Goal: Information Seeking & Learning: Learn about a topic

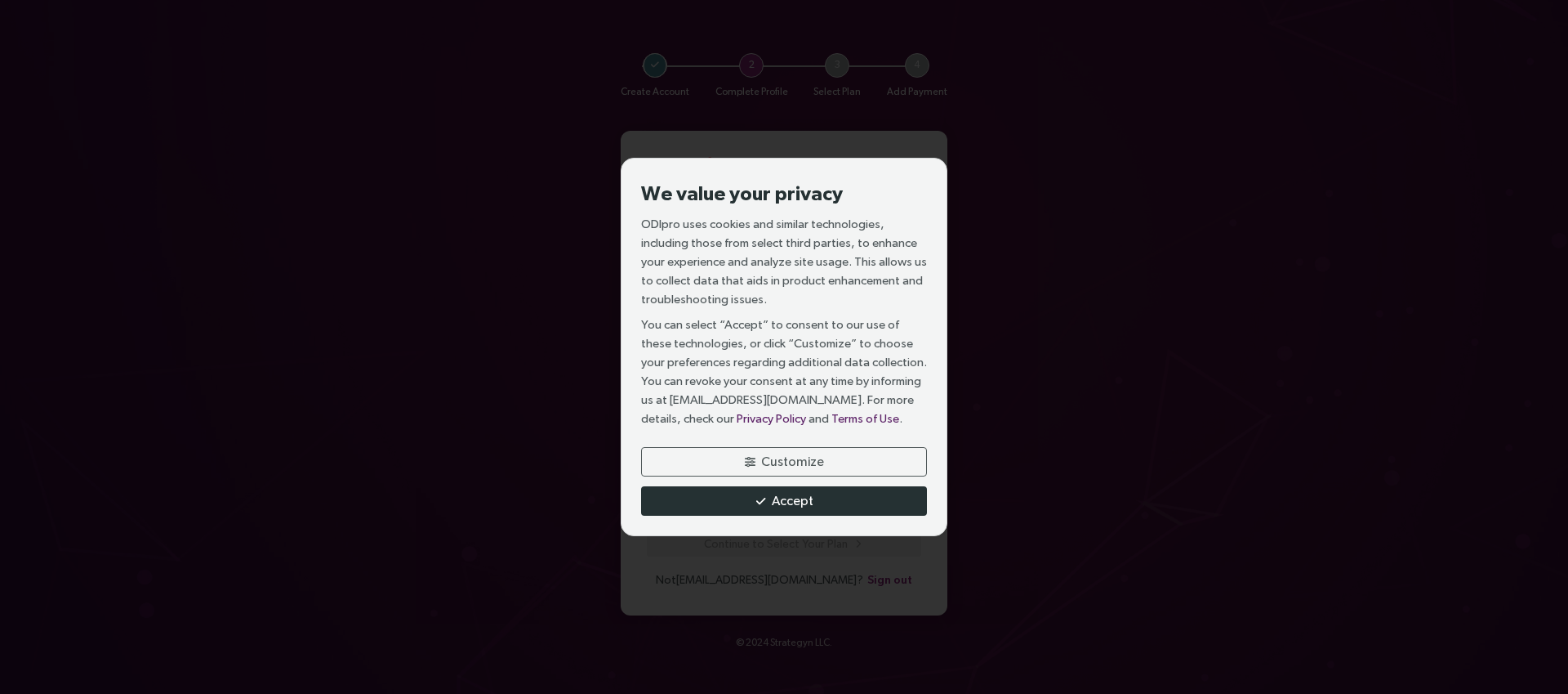
click at [805, 496] on span "Accept" at bounding box center [792, 500] width 42 height 20
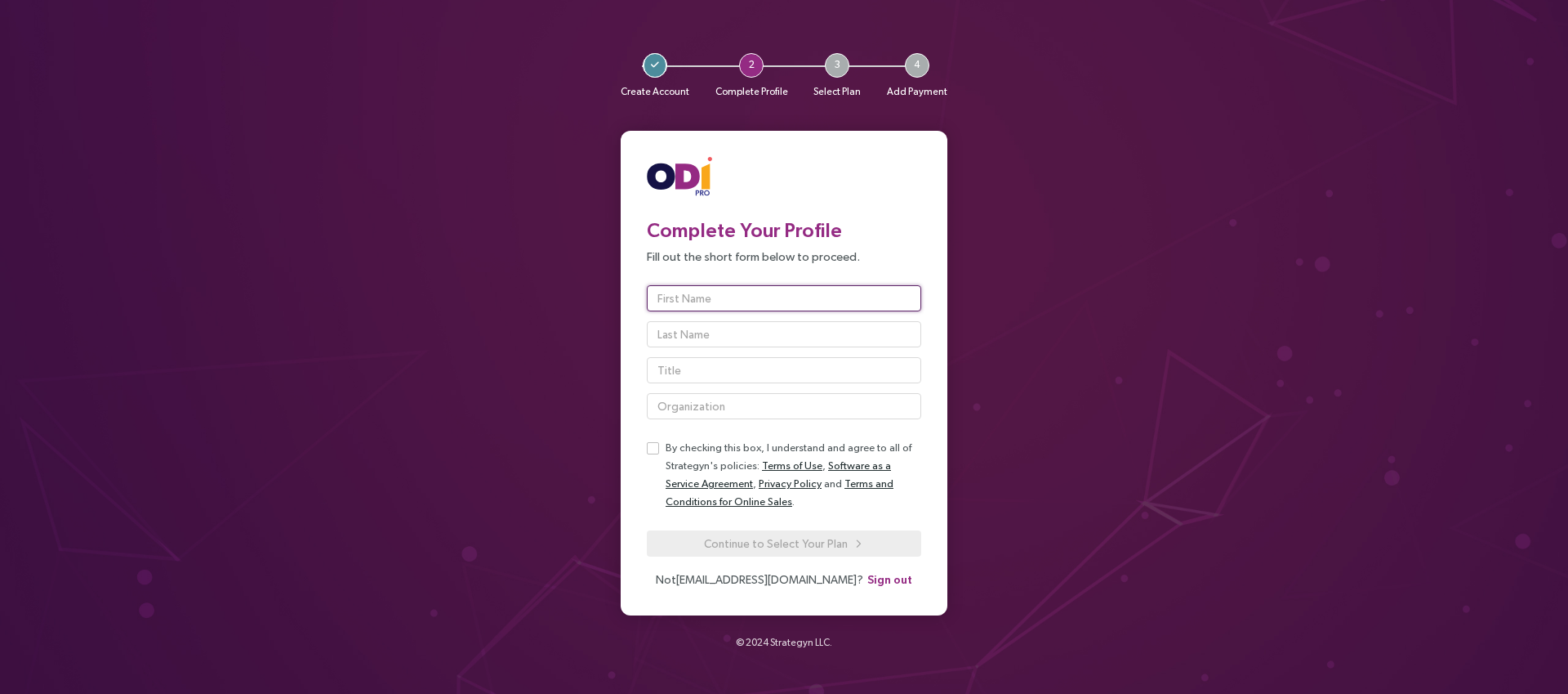
click at [712, 300] on input "text" at bounding box center [784, 298] width 274 height 27
type input "[PERSON_NAME]"
type input "Sr. Product Manager"
type input "Invoca"
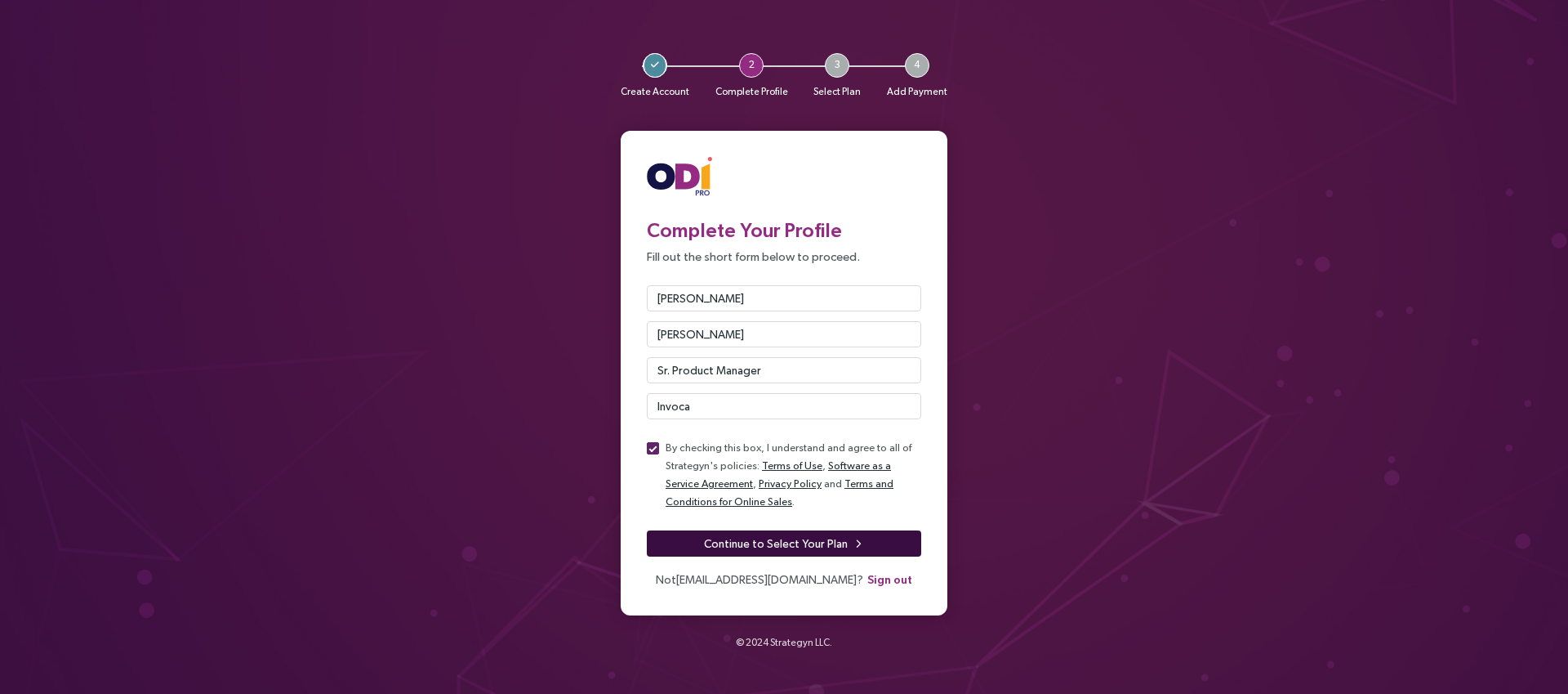
click at [794, 538] on span "Continue to Select Your Plan" at bounding box center [775, 543] width 143 height 18
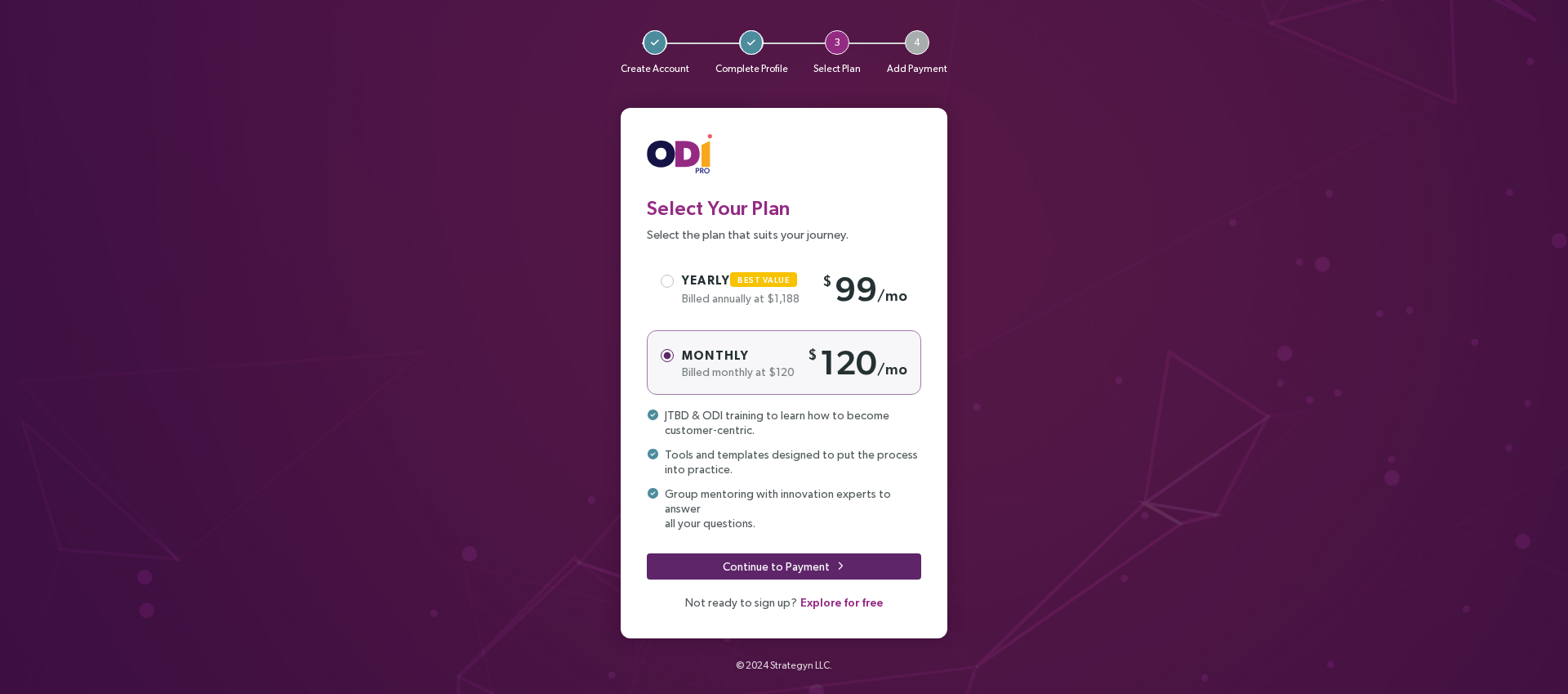
click at [814, 596] on span "Explore for free" at bounding box center [842, 603] width 82 height 18
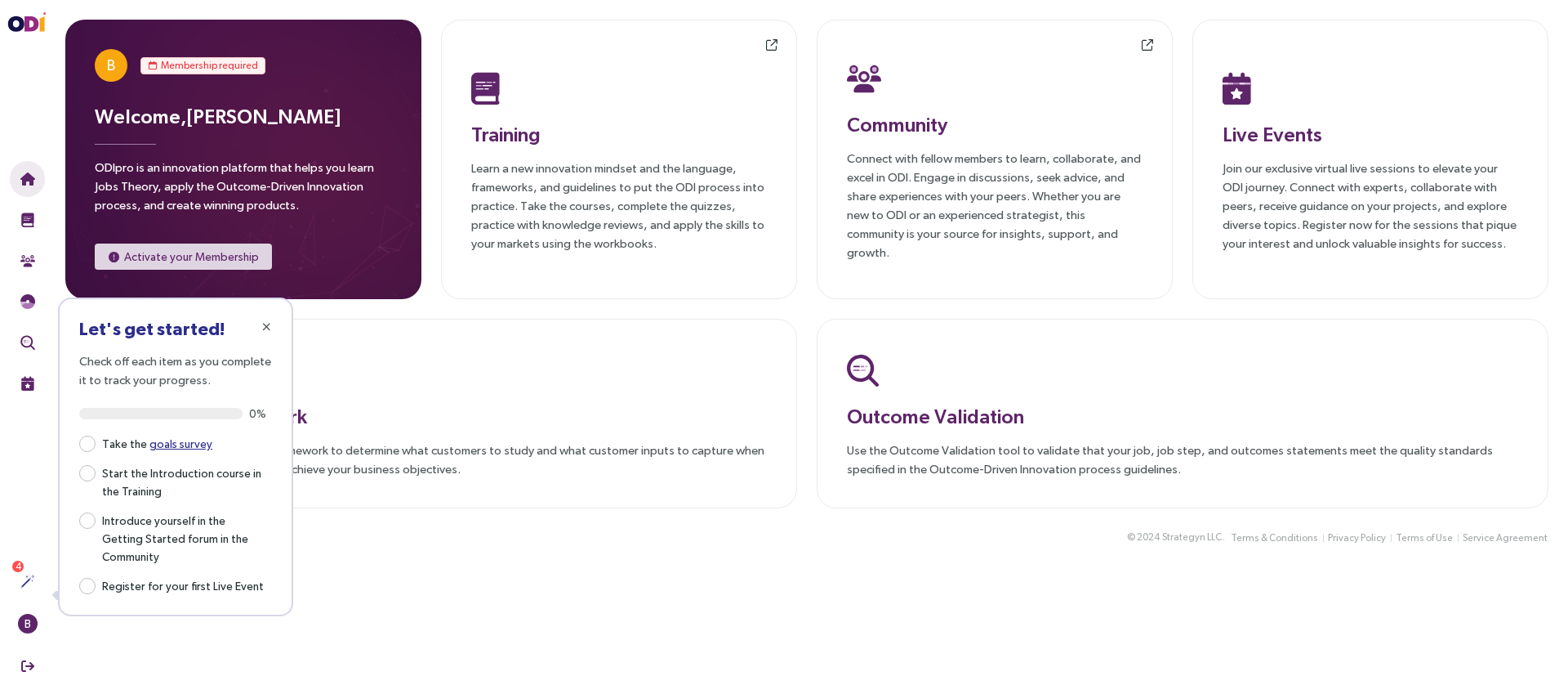
click at [340, 629] on main "B Membership required Welcome, [PERSON_NAME] ODIpro is an innovation platform t…" at bounding box center [807, 347] width 1522 height 694
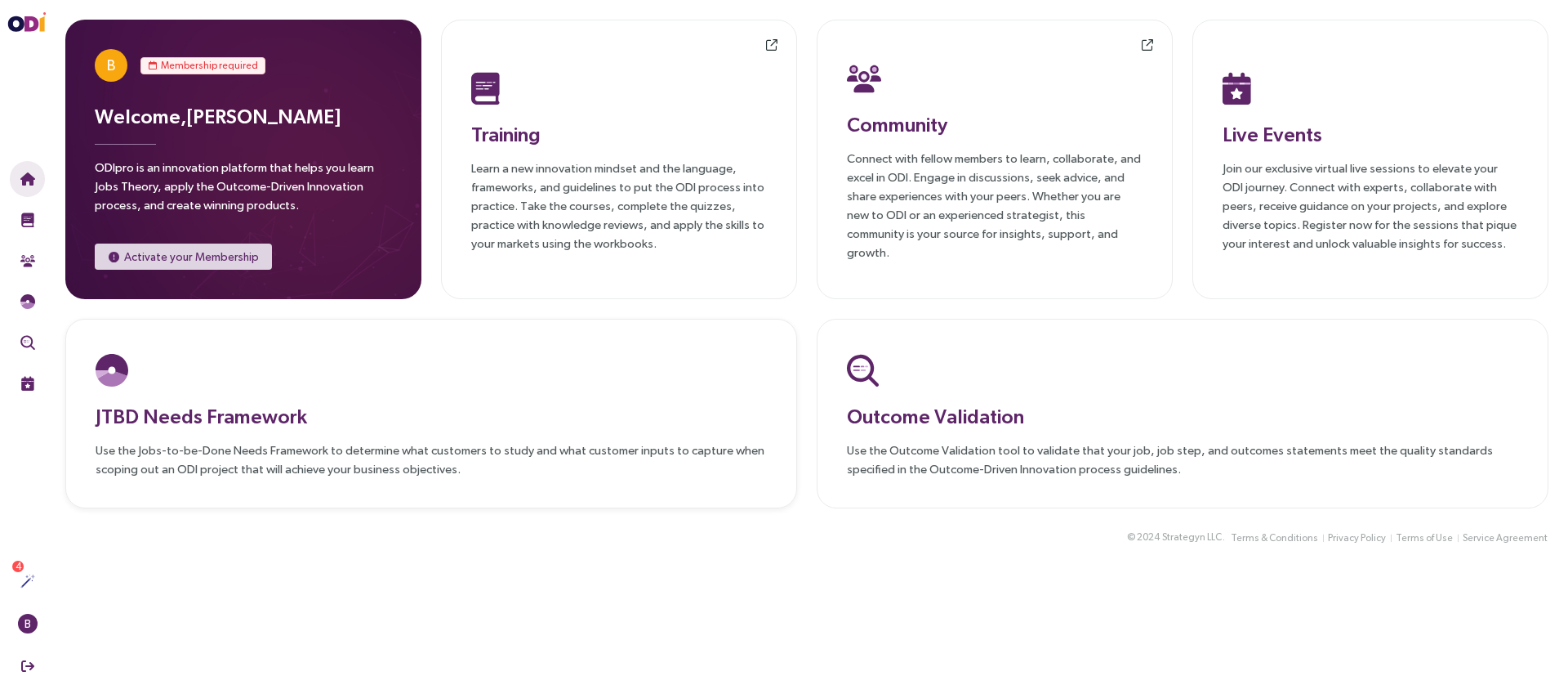
click at [236, 410] on h3 "JTBD Needs Framework" at bounding box center [431, 416] width 671 height 29
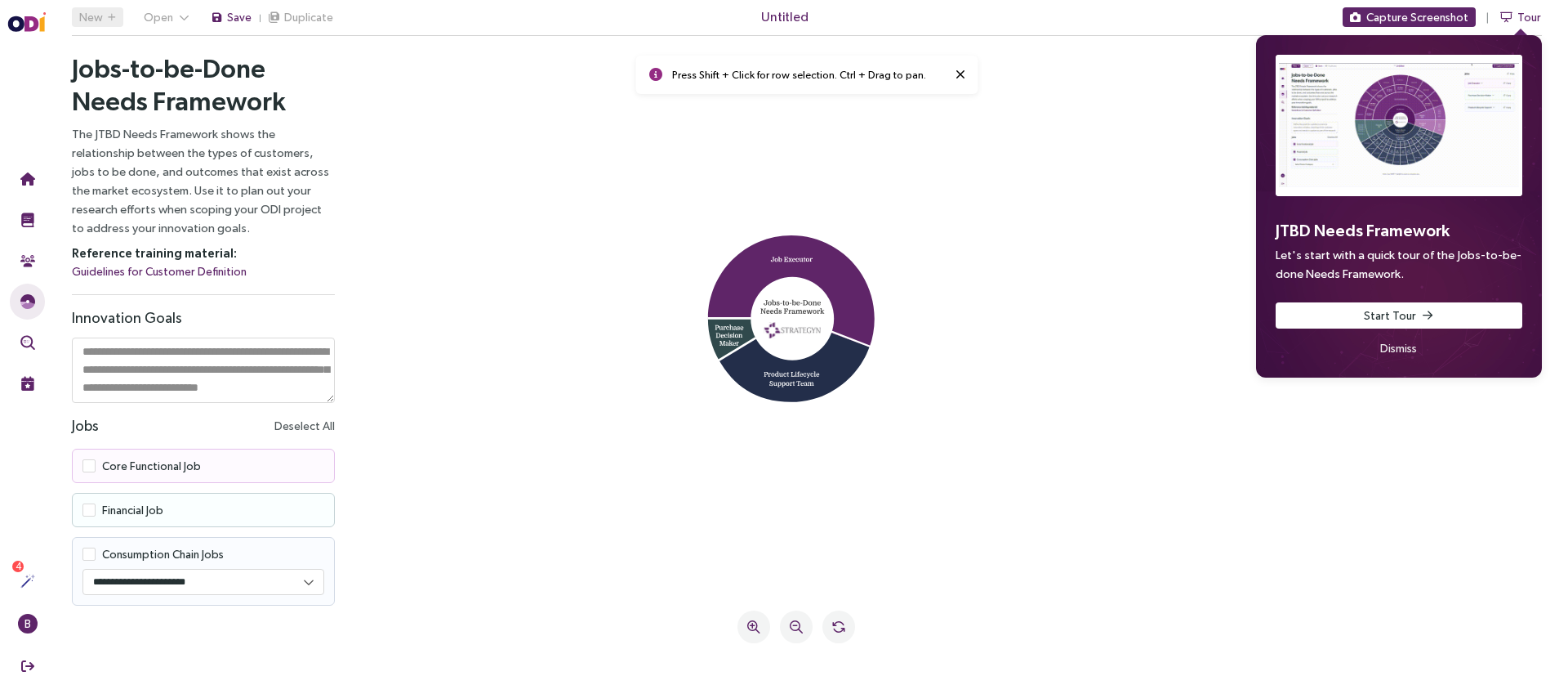
click at [1407, 346] on span "Dismiss" at bounding box center [1398, 348] width 37 height 18
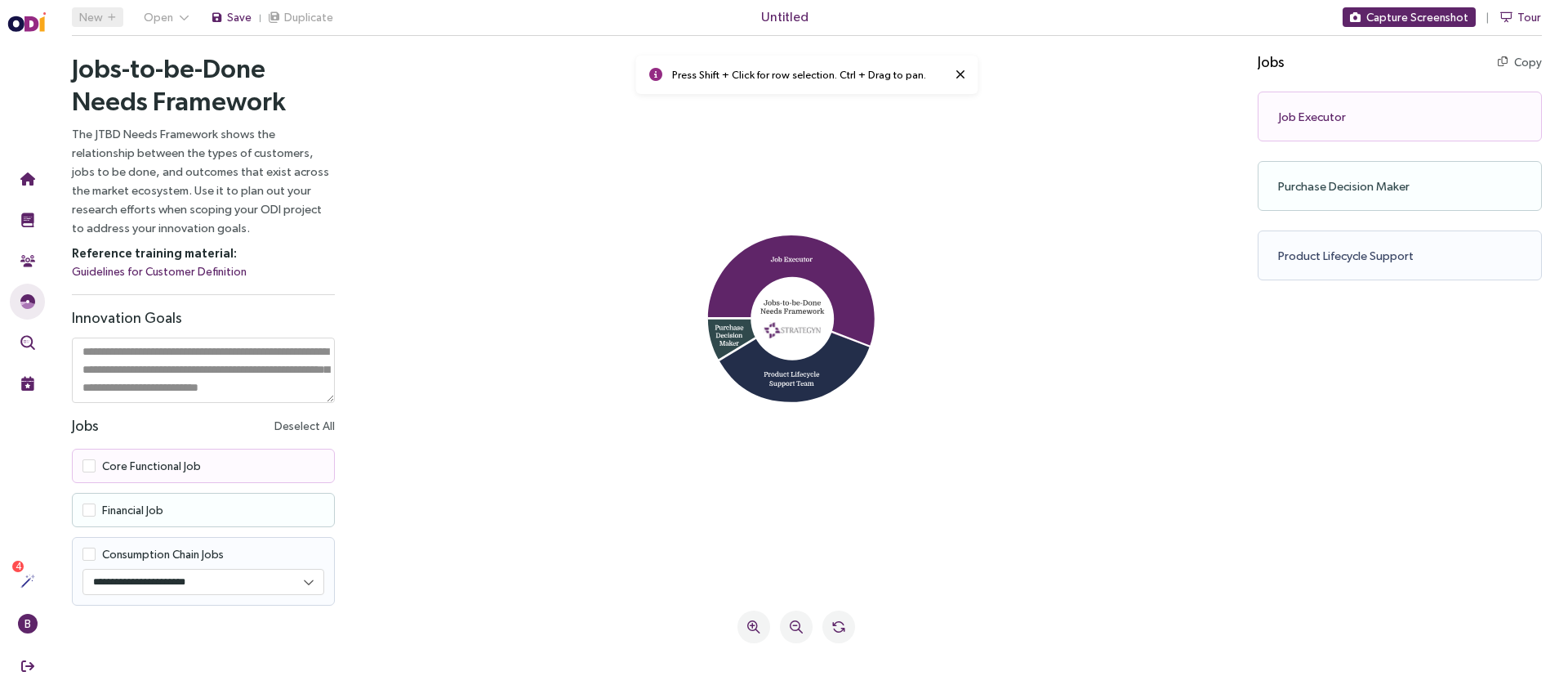
click at [820, 319] on rect at bounding box center [791, 318] width 83 height 83
click at [796, 255] on icon at bounding box center [791, 291] width 166 height 112
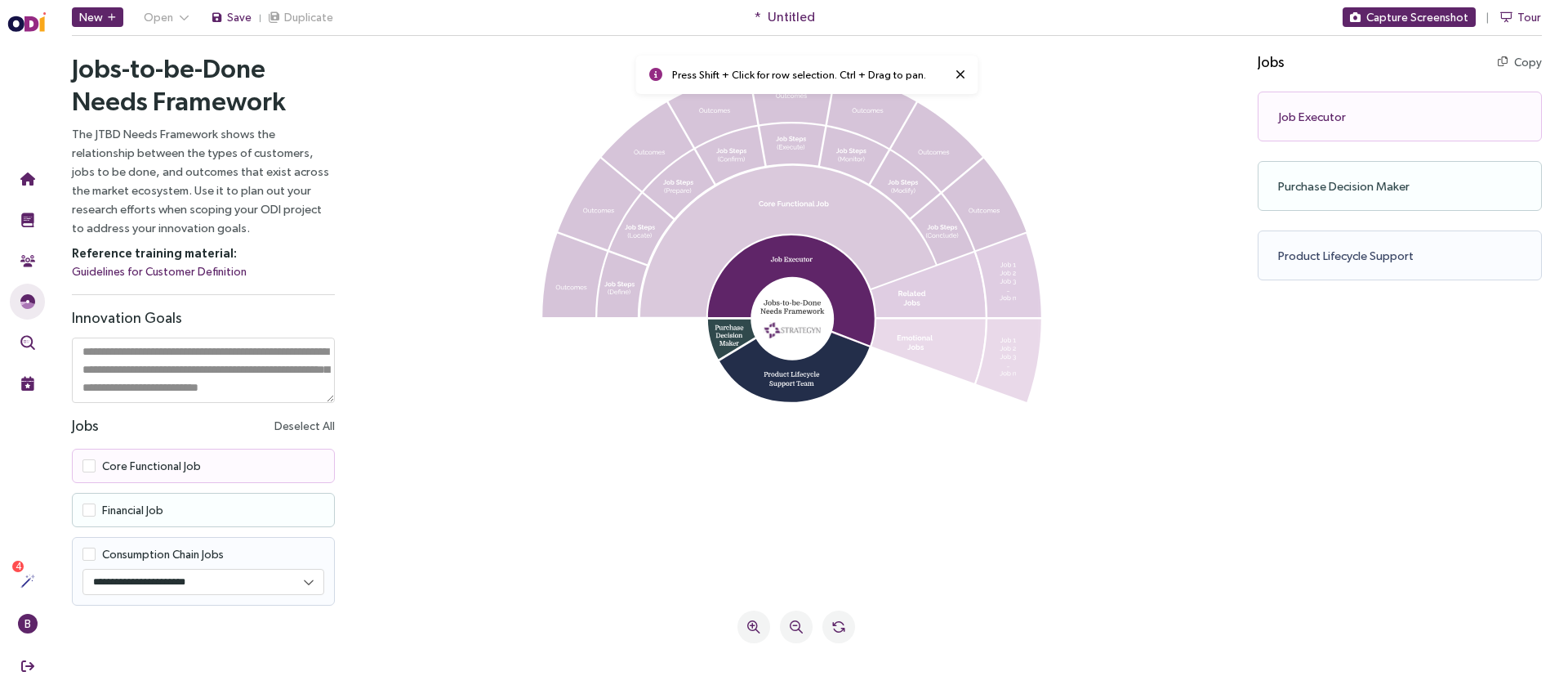
click at [791, 192] on icon at bounding box center [788, 240] width 295 height 151
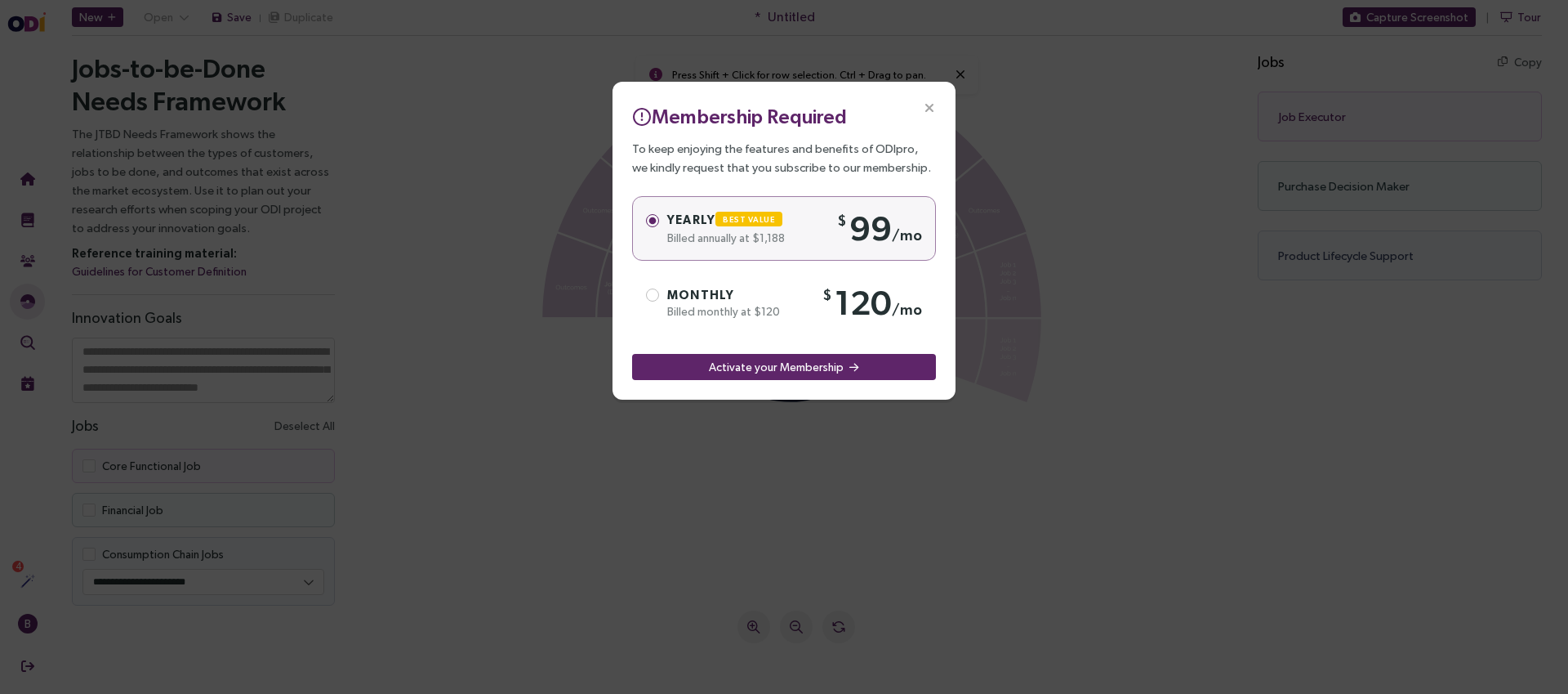
click at [918, 112] on span "Close" at bounding box center [928, 107] width 52 height 52
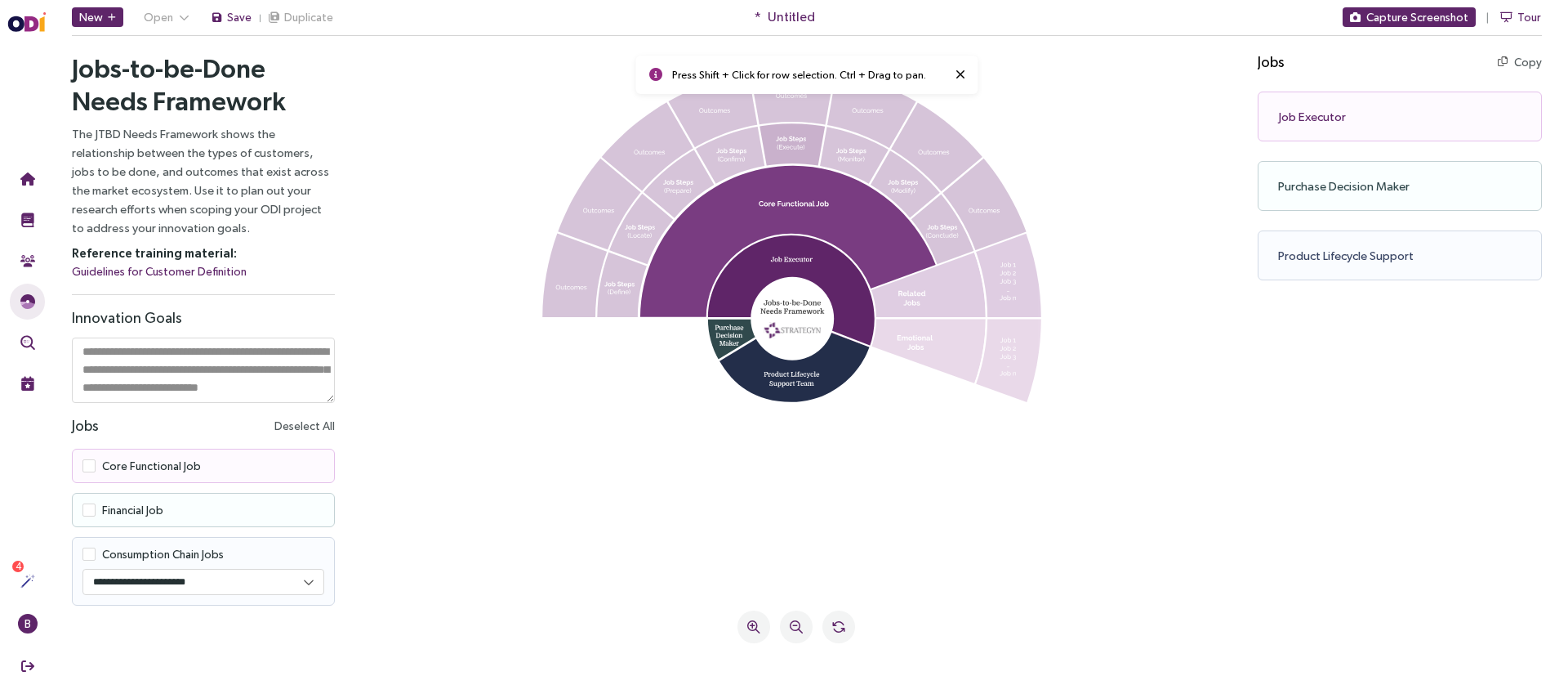
click at [800, 147] on icon at bounding box center [791, 144] width 65 height 42
click at [842, 164] on icon at bounding box center [854, 155] width 69 height 58
click at [846, 165] on icon at bounding box center [854, 155] width 69 height 58
click at [785, 148] on icon at bounding box center [791, 144] width 65 height 42
